Goal: Find specific page/section: Find specific page/section

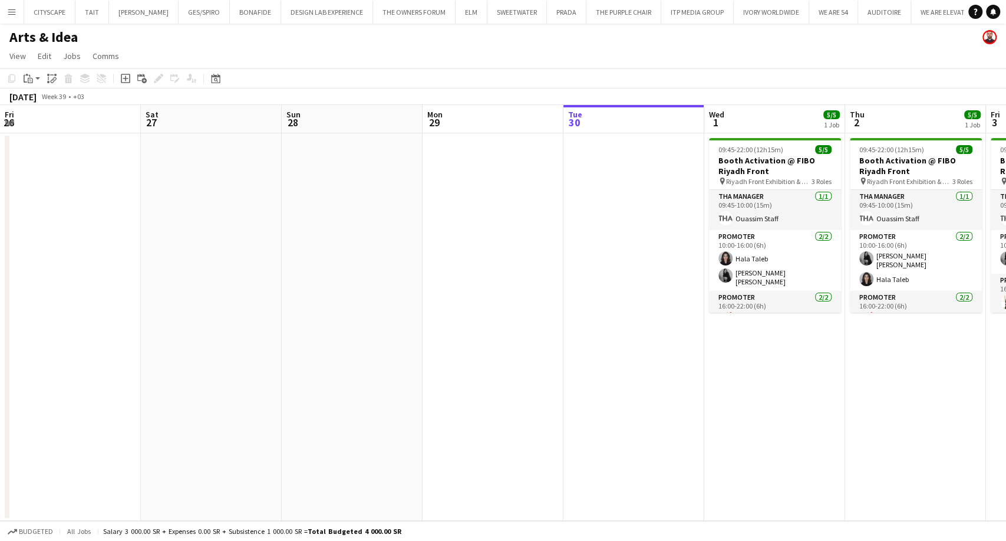
scroll to position [0, 406]
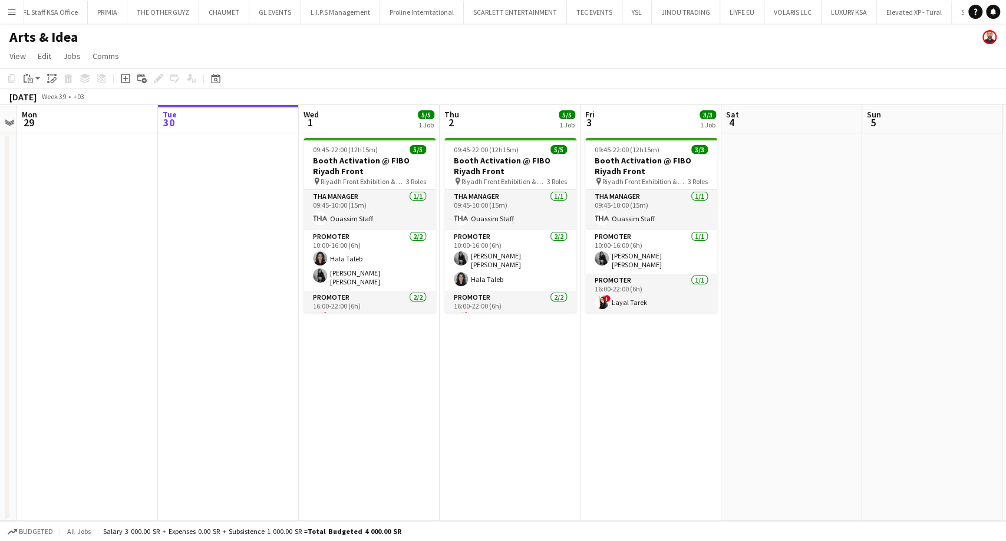
click at [463, 430] on app-date-cell "09:45-22:00 (12h15m) 5/5 Booth Activation @ FIBO Riyadh Front pin Riyadh Front …" at bounding box center [510, 326] width 141 height 387
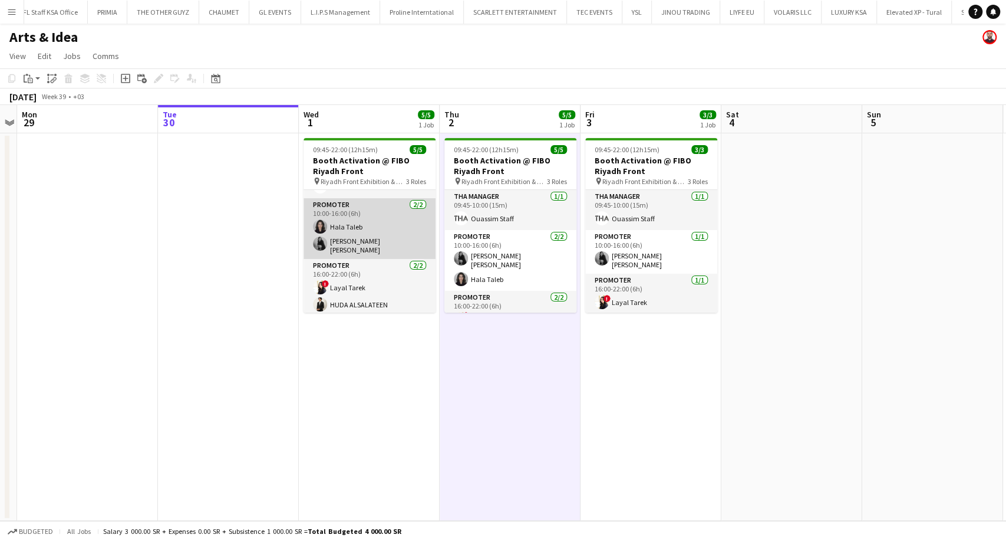
scroll to position [0, 0]
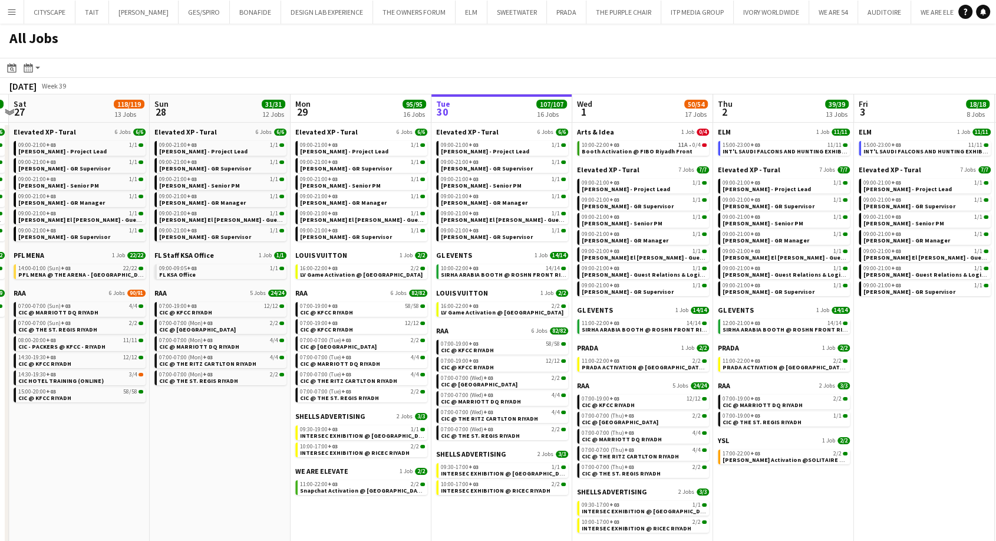
click at [199, 493] on app-calendar-viewport "Wed 24 10/10 7 Jobs Thu 25 6/6 6 Jobs Fri 26 17/17 8 Jobs Sat 27 118/119 13 Job…" at bounding box center [498, 325] width 996 height 462
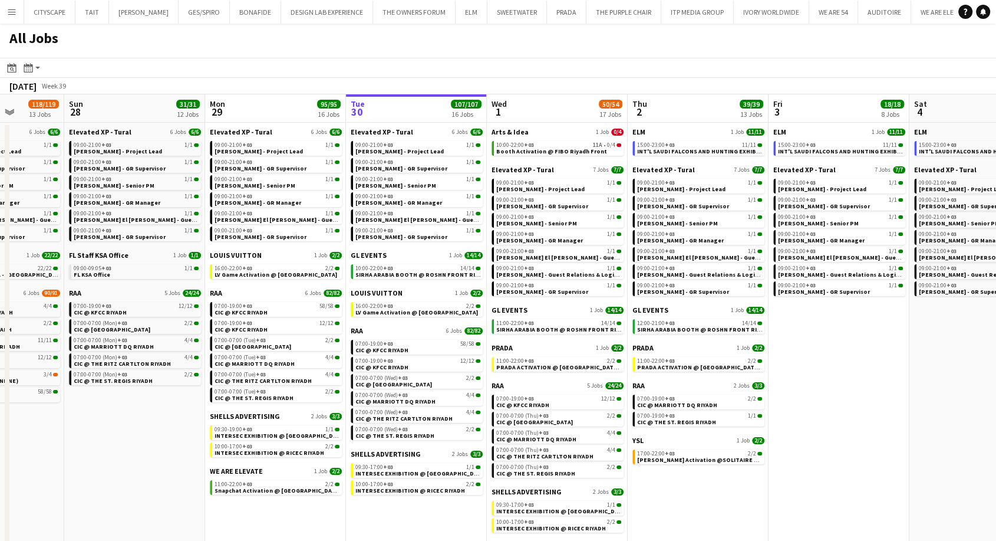
drag, startPoint x: 575, startPoint y: 316, endPoint x: 486, endPoint y: 316, distance: 89.0
click at [486, 316] on app-calendar-viewport "Wed 24 10/10 7 Jobs Thu 25 6/6 6 Jobs Fri 26 17/17 8 Jobs Sat 27 118/119 13 Job…" at bounding box center [498, 325] width 996 height 462
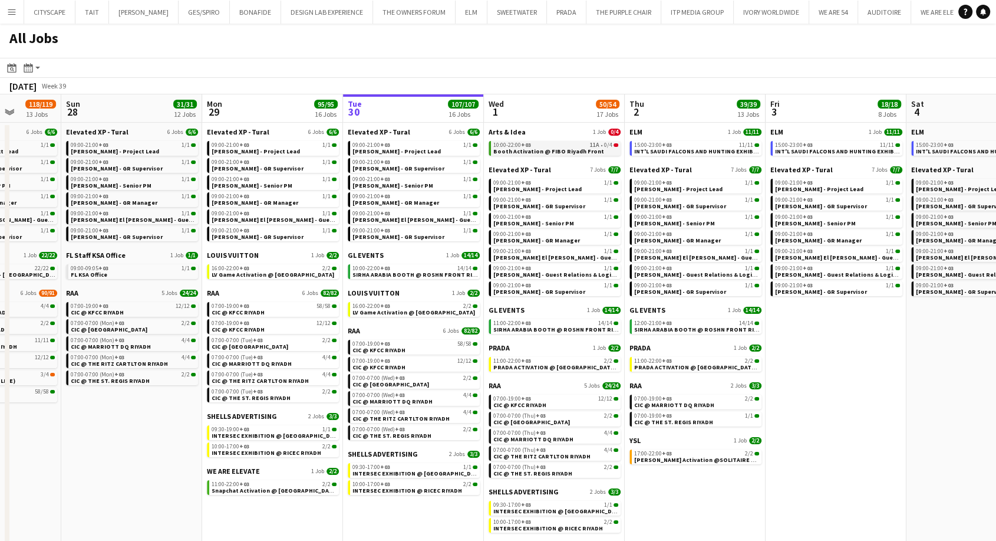
click at [546, 153] on span "Booth Activation @ FIBO Riyadh Front" at bounding box center [548, 151] width 111 height 8
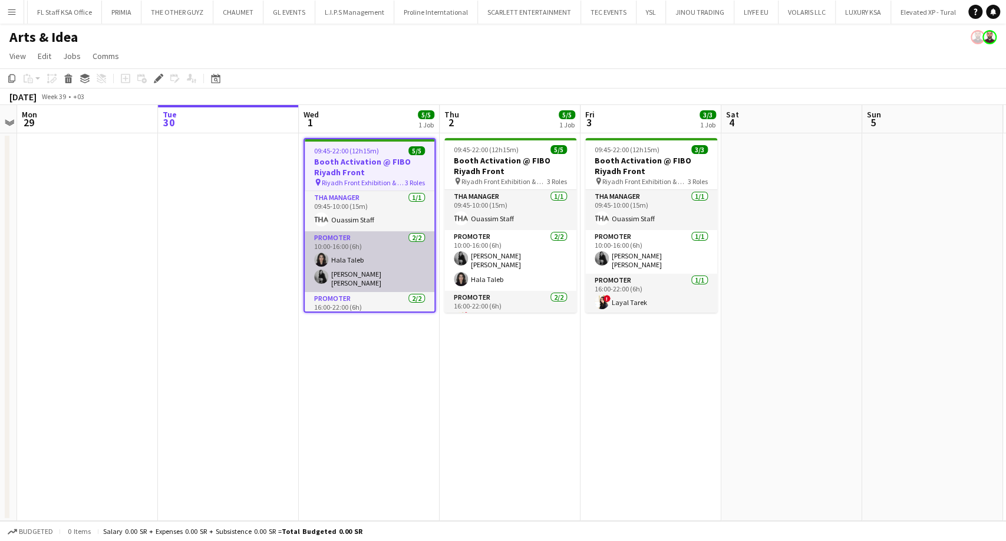
scroll to position [34, 0]
